Goal: Information Seeking & Learning: Learn about a topic

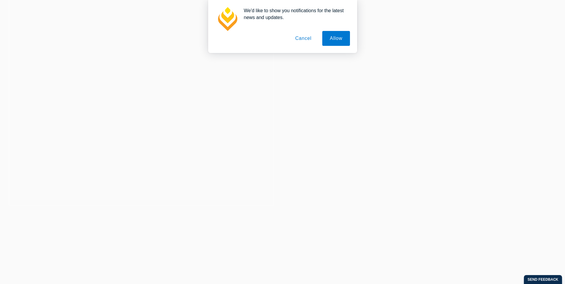
click at [298, 39] on button "Cancel" at bounding box center [303, 38] width 31 height 15
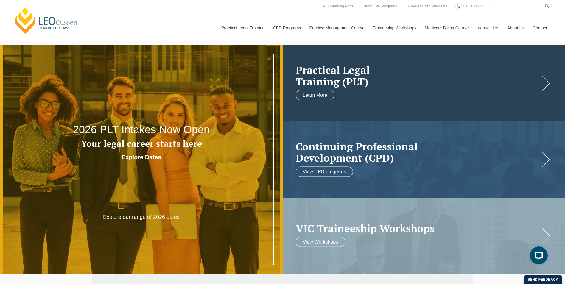
click at [477, 86] on h2 "Practical Legal Training (PLT)" at bounding box center [418, 75] width 245 height 23
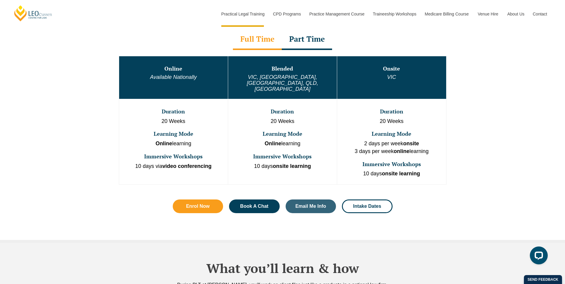
scroll to position [328, 0]
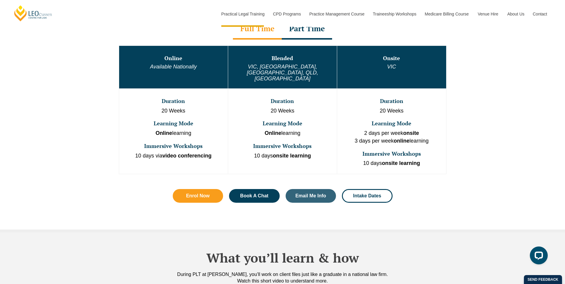
click at [382, 60] on h3 "Onsite" at bounding box center [392, 58] width 108 height 6
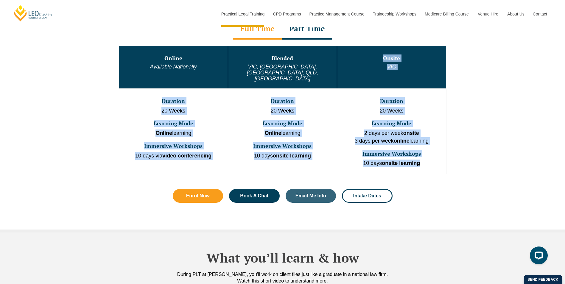
drag, startPoint x: 384, startPoint y: 57, endPoint x: 424, endPoint y: 150, distance: 101.7
click at [424, 150] on tbody "Online Available Nationally Blended [GEOGRAPHIC_DATA], [GEOGRAPHIC_DATA], [GEOG…" at bounding box center [283, 110] width 328 height 128
click at [426, 160] on p "10 days onsite learning" at bounding box center [392, 164] width 108 height 8
click at [396, 134] on td "Duration 20 Weeks Learning Mode 2 days per week onsite 3 days per week online l…" at bounding box center [391, 132] width 109 height 86
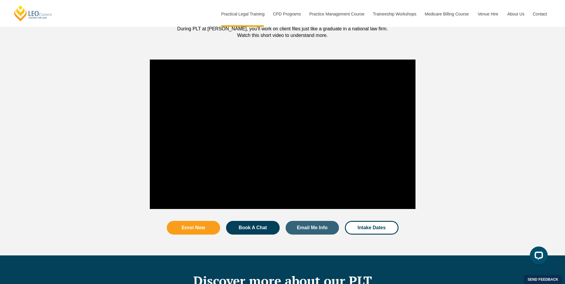
scroll to position [596, 0]
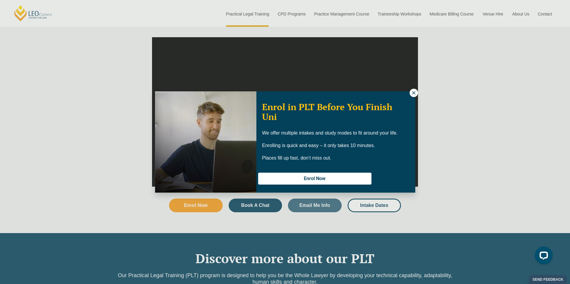
click at [414, 90] on button at bounding box center [413, 93] width 8 height 8
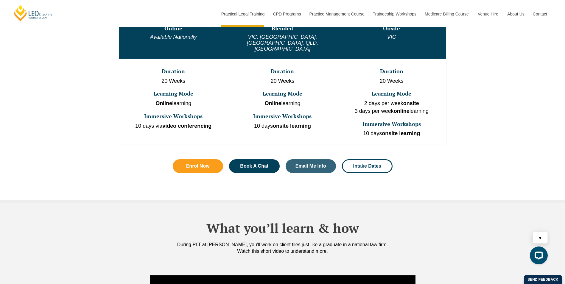
scroll to position [298, 0]
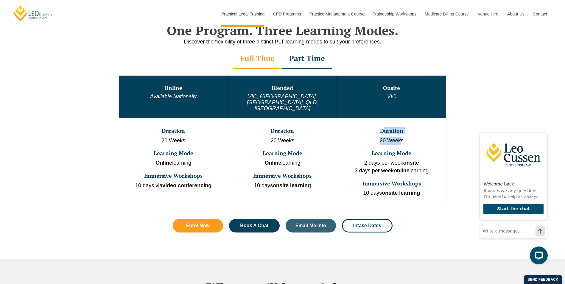
drag, startPoint x: 382, startPoint y: 119, endPoint x: 401, endPoint y: 125, distance: 20.2
click at [401, 125] on td "Duration 20 Weeks Learning Mode 2 days per week onsite 3 days per week online l…" at bounding box center [391, 161] width 109 height 86
drag, startPoint x: 401, startPoint y: 125, endPoint x: 407, endPoint y: 128, distance: 6.8
click at [407, 137] on p "20 Weeks" at bounding box center [392, 141] width 108 height 8
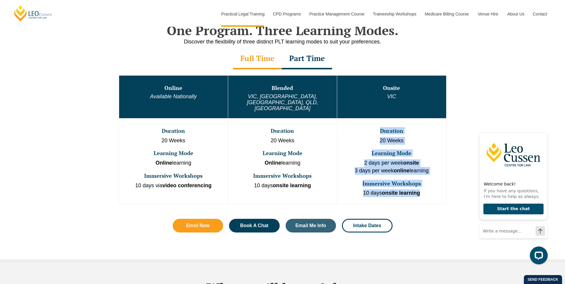
drag, startPoint x: 381, startPoint y: 119, endPoint x: 429, endPoint y: 179, distance: 77.5
click at [429, 179] on td "Duration 20 Weeks Learning Mode 2 days per week onsite 3 days per week online l…" at bounding box center [391, 161] width 109 height 86
drag, startPoint x: 429, startPoint y: 179, endPoint x: 403, endPoint y: 126, distance: 59.2
click at [403, 137] on p "20 Weeks" at bounding box center [392, 141] width 108 height 8
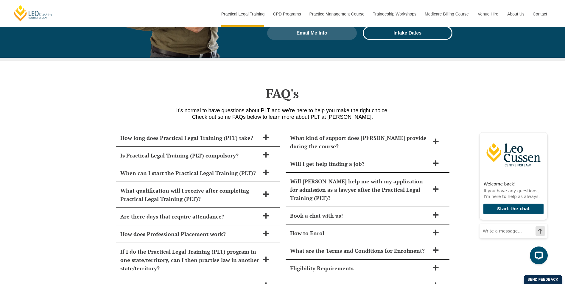
scroll to position [2533, 0]
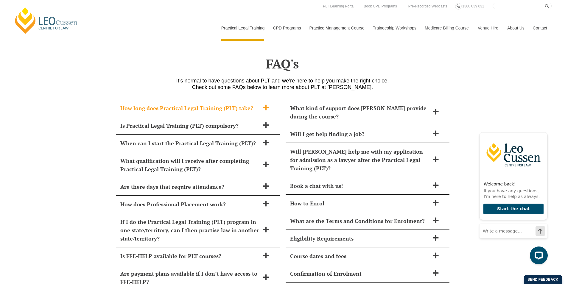
click at [268, 104] on icon at bounding box center [266, 107] width 7 height 7
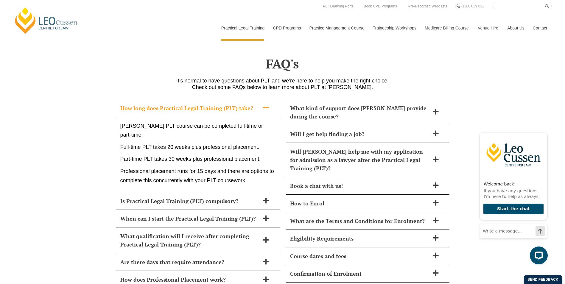
click at [263, 104] on icon at bounding box center [266, 107] width 7 height 7
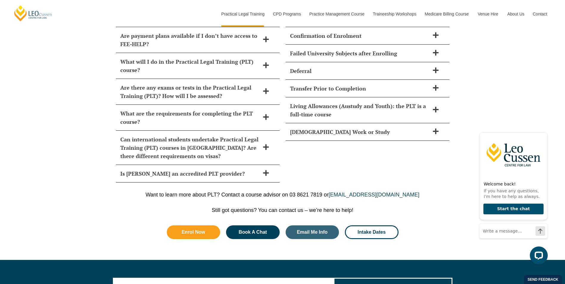
scroll to position [2772, 0]
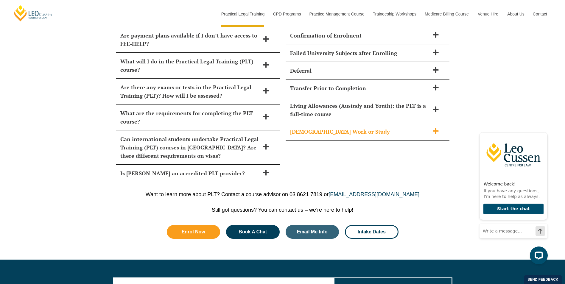
click at [432, 128] on span at bounding box center [436, 131] width 13 height 7
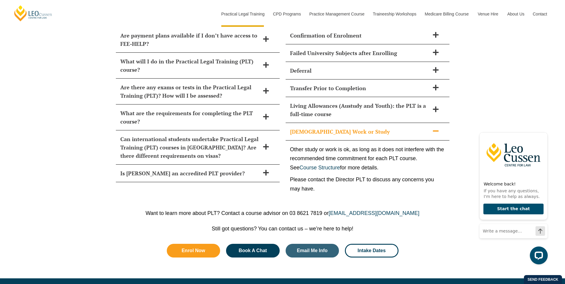
click at [432, 128] on span at bounding box center [436, 131] width 13 height 7
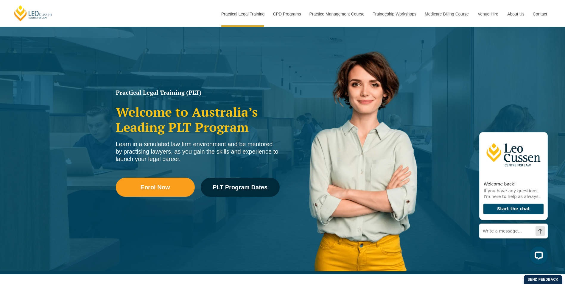
scroll to position [0, 0]
